Goal: Task Accomplishment & Management: Use online tool/utility

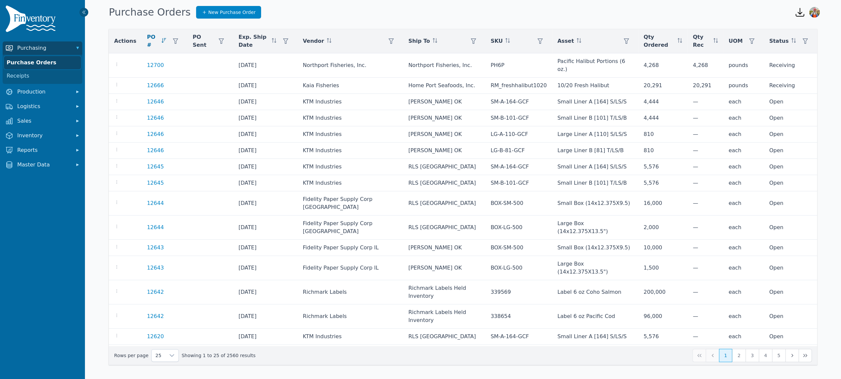
click at [43, 61] on link "Purchase Orders" at bounding box center [42, 62] width 77 height 13
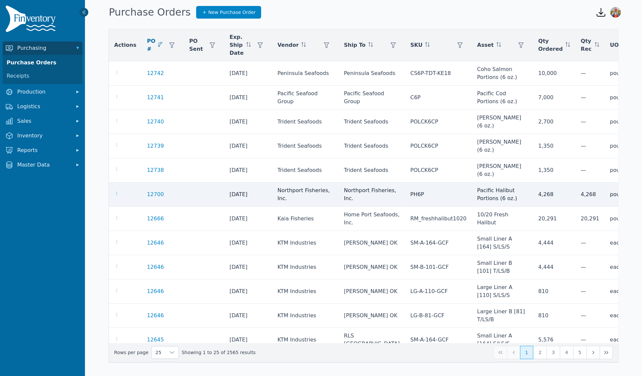
click at [116, 195] on icon "button" at bounding box center [116, 193] width 1 height 3
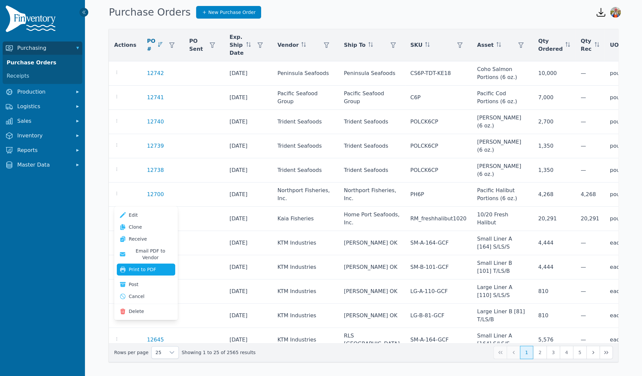
click at [143, 264] on button "Print to PDF" at bounding box center [146, 269] width 58 height 12
